Goal: Information Seeking & Learning: Learn about a topic

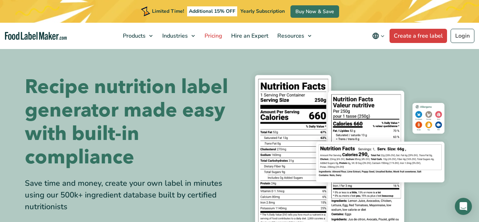
click at [209, 36] on span "Pricing" at bounding box center [213, 36] width 21 height 8
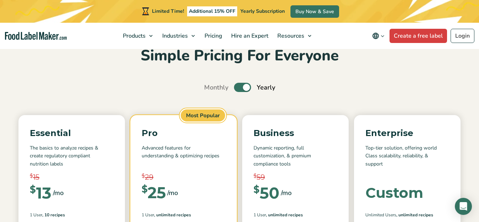
scroll to position [36, 0]
click at [246, 88] on label "Toggle" at bounding box center [242, 87] width 17 height 9
click at [210, 88] on input "Toggle" at bounding box center [208, 88] width 5 height 5
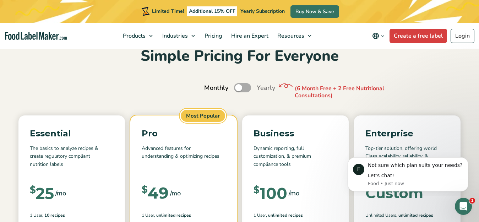
click at [238, 86] on label "Toggle" at bounding box center [242, 87] width 17 height 9
click at [210, 86] on input "Toggle" at bounding box center [208, 88] width 5 height 5
checkbox input "true"
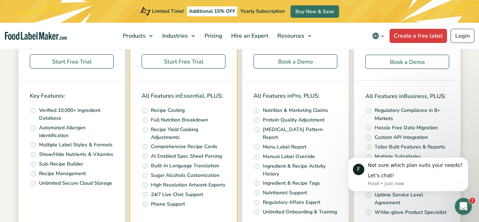
scroll to position [249, 0]
